Goal: Transaction & Acquisition: Obtain resource

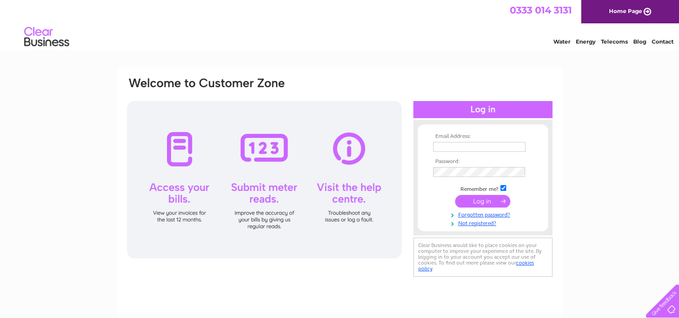
click at [439, 145] on input "text" at bounding box center [479, 147] width 92 height 10
type input "iamurray@btinternet.com"
click at [450, 216] on link "Forgotten password?" at bounding box center [484, 215] width 102 height 9
click at [481, 204] on input "submit" at bounding box center [482, 201] width 55 height 13
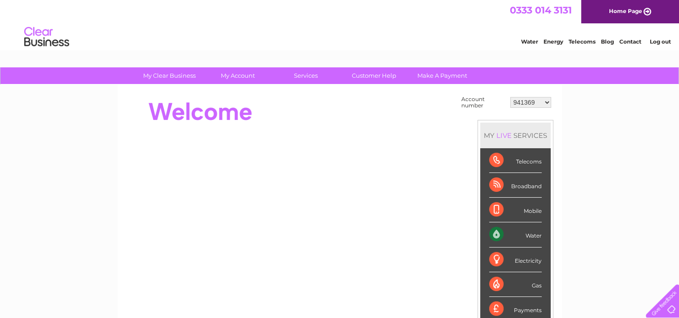
click at [520, 100] on select "941369 965079 30303626" at bounding box center [531, 102] width 41 height 11
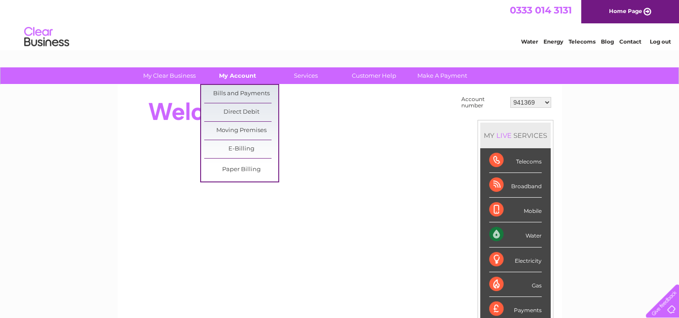
click at [244, 78] on link "My Account" at bounding box center [238, 75] width 74 height 17
click at [240, 93] on link "Bills and Payments" at bounding box center [241, 94] width 74 height 18
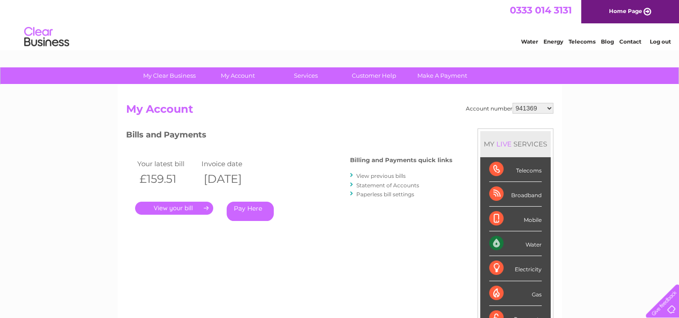
click at [178, 206] on link "." at bounding box center [174, 208] width 78 height 13
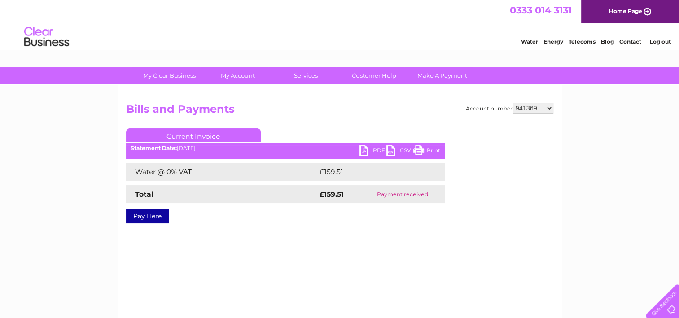
click at [365, 150] on link "PDF" at bounding box center [373, 151] width 27 height 13
click at [550, 105] on select "941369 965079 30303626" at bounding box center [533, 108] width 41 height 11
select select "965079"
click at [513, 103] on select "941369 965079 30303626" at bounding box center [533, 108] width 41 height 11
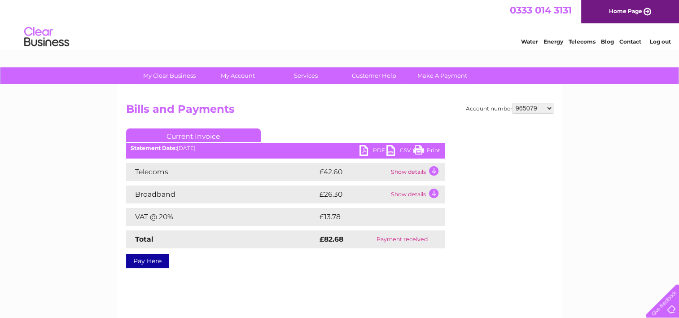
click at [364, 147] on link "PDF" at bounding box center [373, 151] width 27 height 13
click at [552, 108] on select "941369 965079 30303626" at bounding box center [533, 108] width 41 height 11
select select "30303626"
click at [513, 103] on select "941369 965079 30303626" at bounding box center [533, 108] width 41 height 11
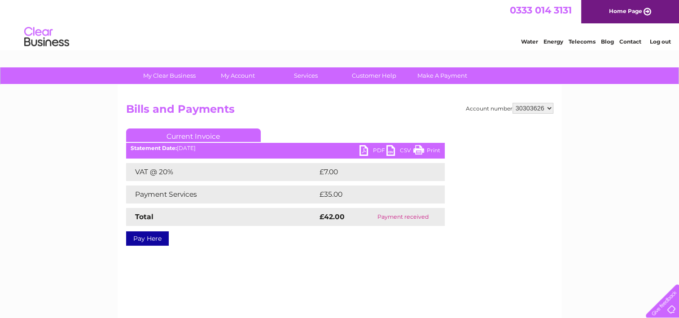
click at [656, 40] on link "Log out" at bounding box center [660, 41] width 21 height 7
